Goal: Transaction & Acquisition: Obtain resource

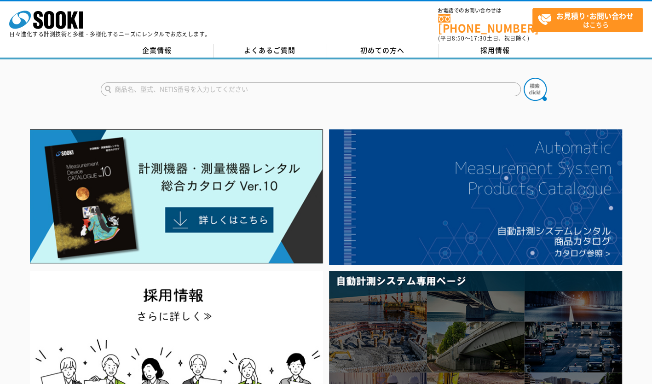
click at [223, 83] on input "text" at bounding box center [311, 89] width 420 height 14
type input "m"
type input "モニター"
click at [532, 85] on img at bounding box center [534, 89] width 23 height 23
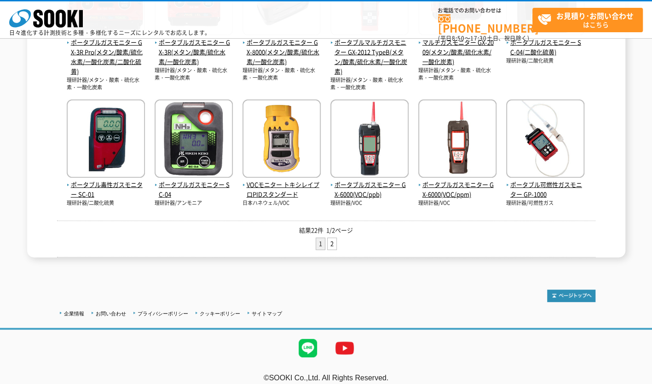
scroll to position [407, 0]
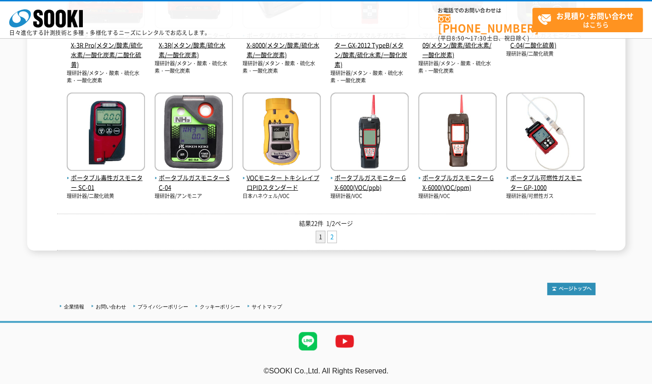
click at [333, 235] on link "2" at bounding box center [331, 236] width 9 height 11
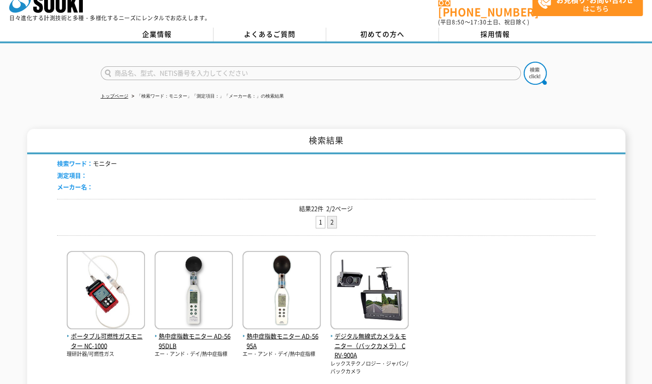
scroll to position [149, 0]
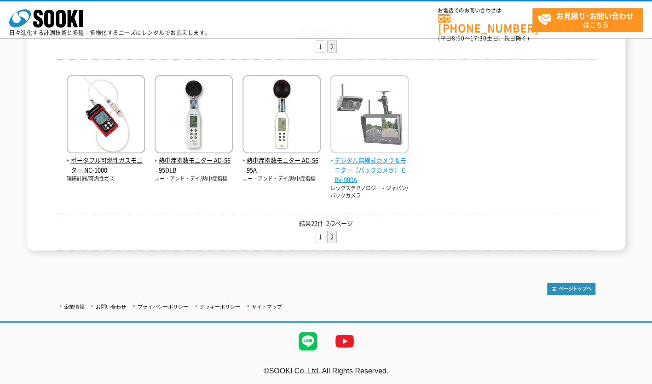
click at [384, 159] on span "デジタル無線式カメラ＆モニター（バックカメラ） CRV-900A" at bounding box center [369, 169] width 78 height 29
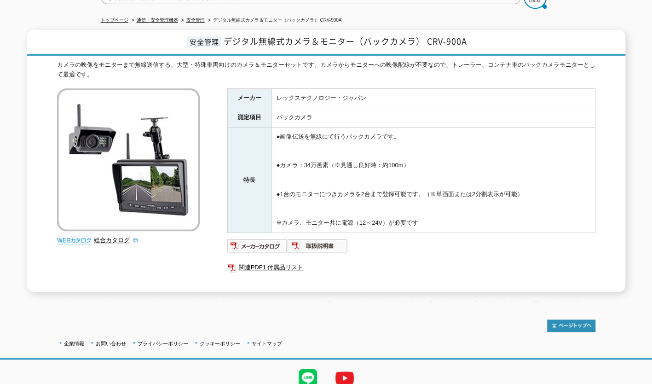
scroll to position [124, 0]
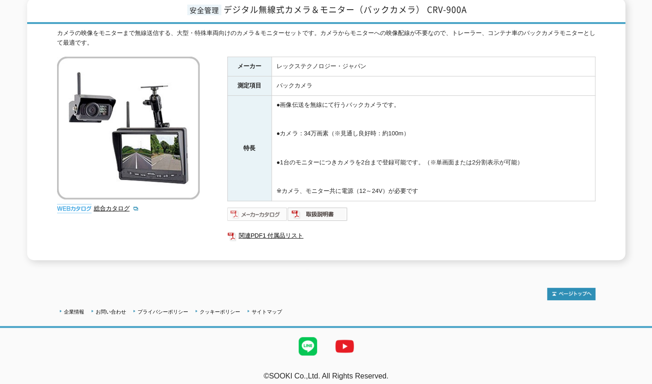
click at [265, 207] on img at bounding box center [257, 214] width 60 height 15
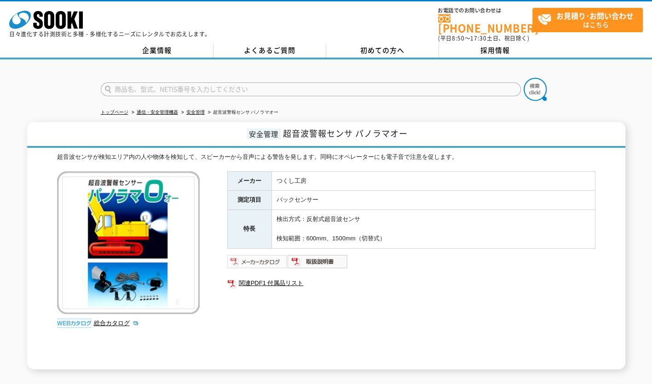
click at [276, 255] on img at bounding box center [257, 261] width 60 height 15
